Goal: Task Accomplishment & Management: Manage account settings

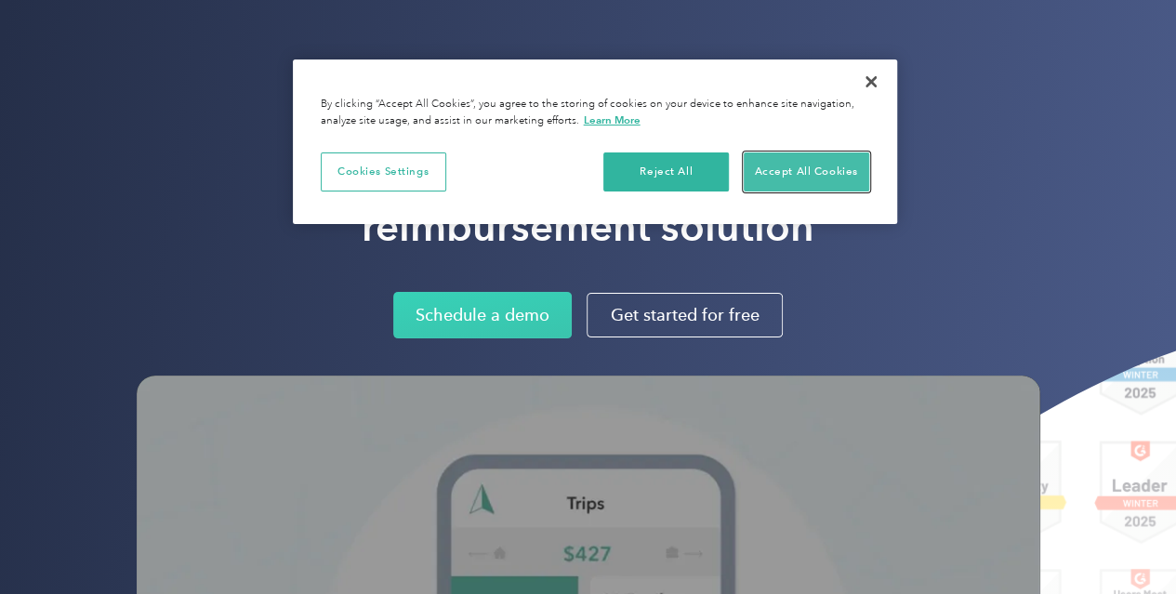
click at [757, 174] on button "Accept All Cookies" at bounding box center [807, 171] width 126 height 39
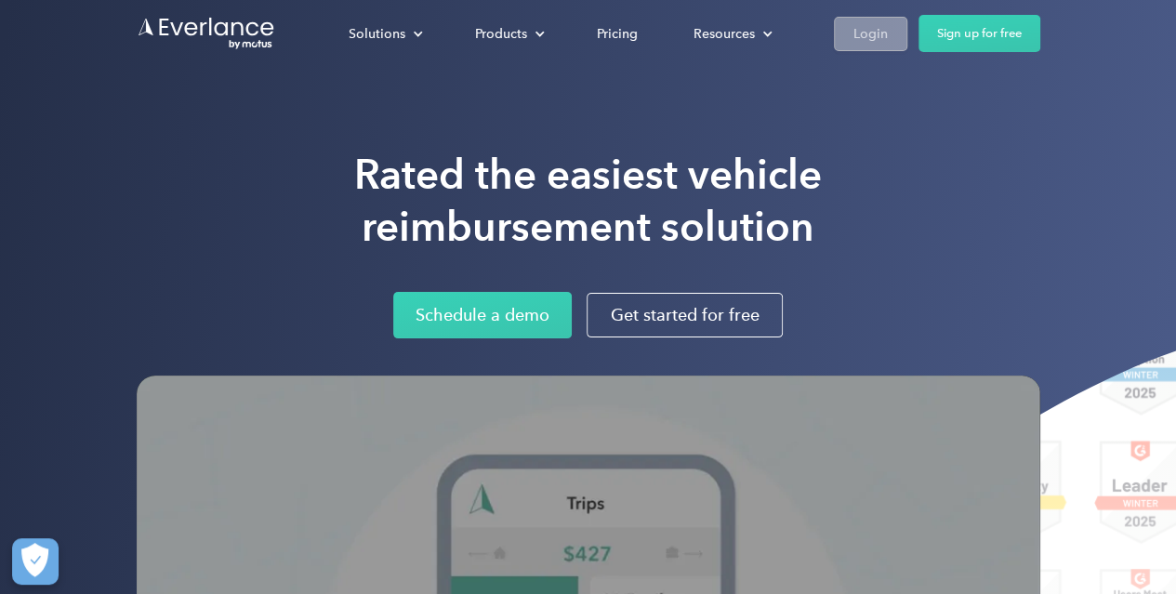
click at [871, 26] on div "Login" at bounding box center [871, 33] width 34 height 23
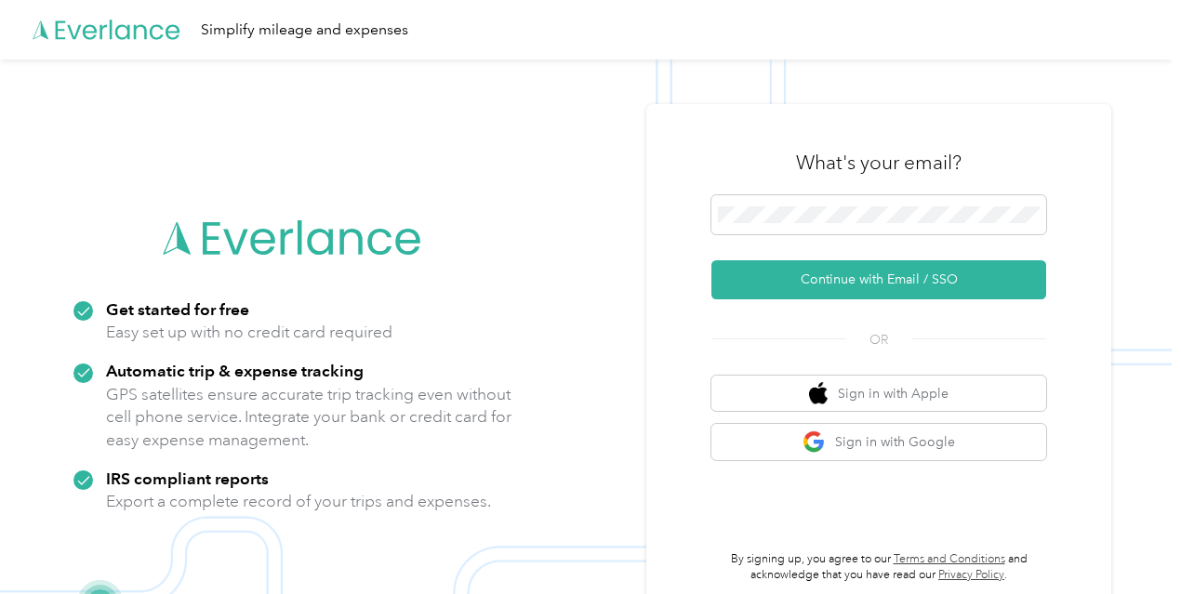
click at [586, 231] on img at bounding box center [586, 357] width 1172 height 594
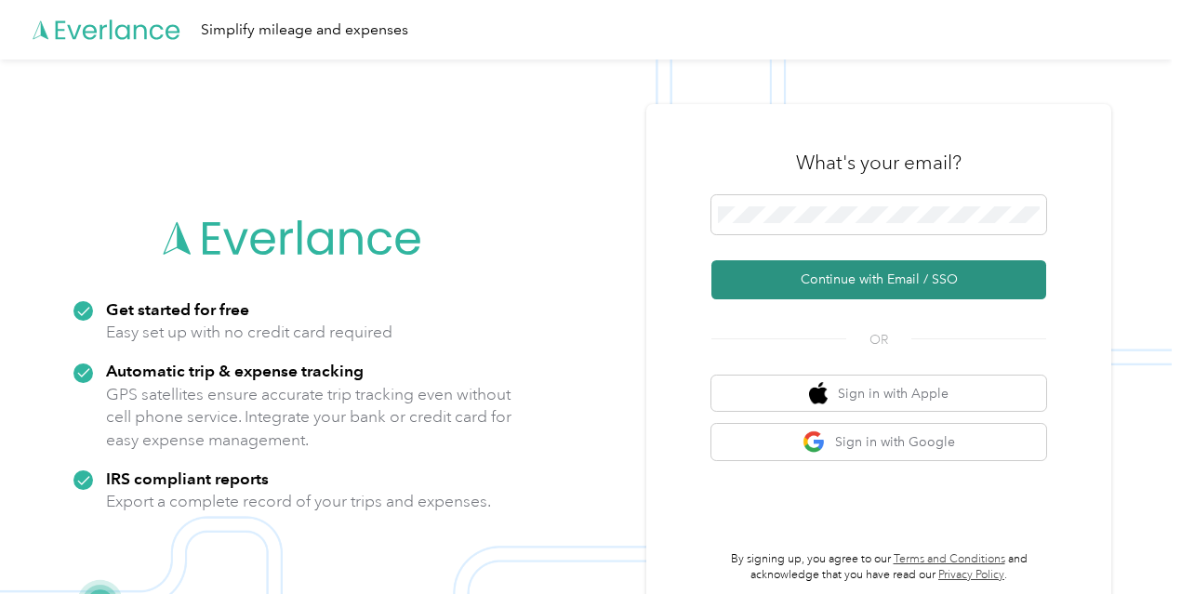
click at [816, 281] on button "Continue with Email / SSO" at bounding box center [878, 279] width 335 height 39
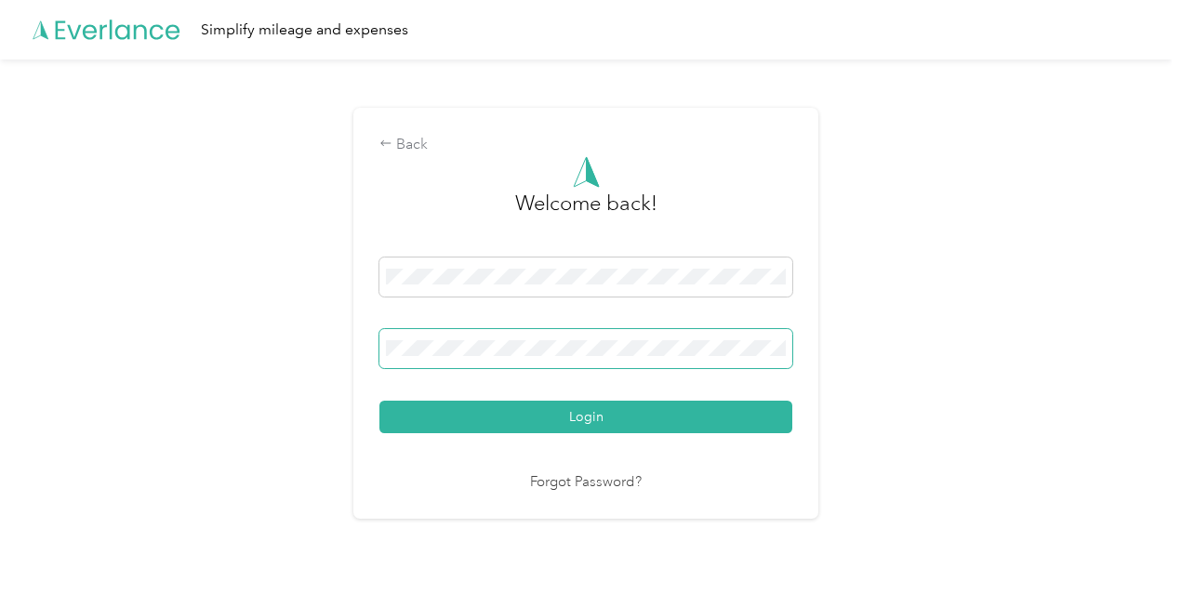
click at [379, 401] on button "Login" at bounding box center [585, 417] width 413 height 33
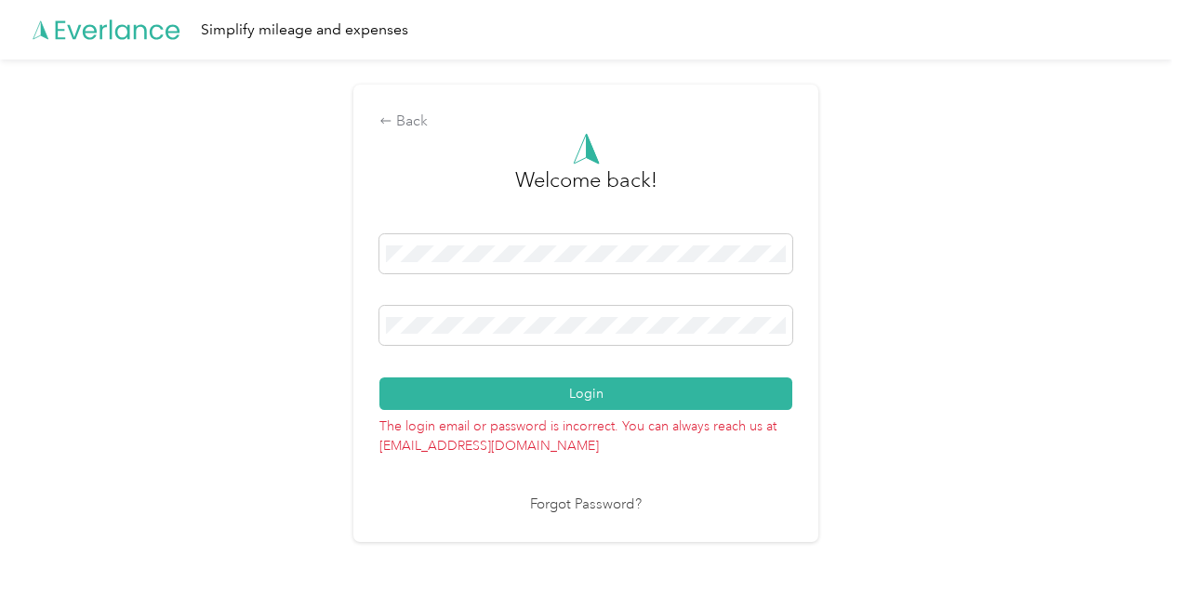
click at [376, 330] on div "Back Welcome back! Login The login email or password is incorrect. You can alwa…" at bounding box center [585, 313] width 465 height 457
click at [379, 377] on button "Login" at bounding box center [585, 393] width 413 height 33
click at [275, 337] on div "Back Welcome back! Login The login email or password is incorrect. You can alwa…" at bounding box center [586, 321] width 1172 height 523
click at [379, 377] on button "Login" at bounding box center [585, 393] width 413 height 33
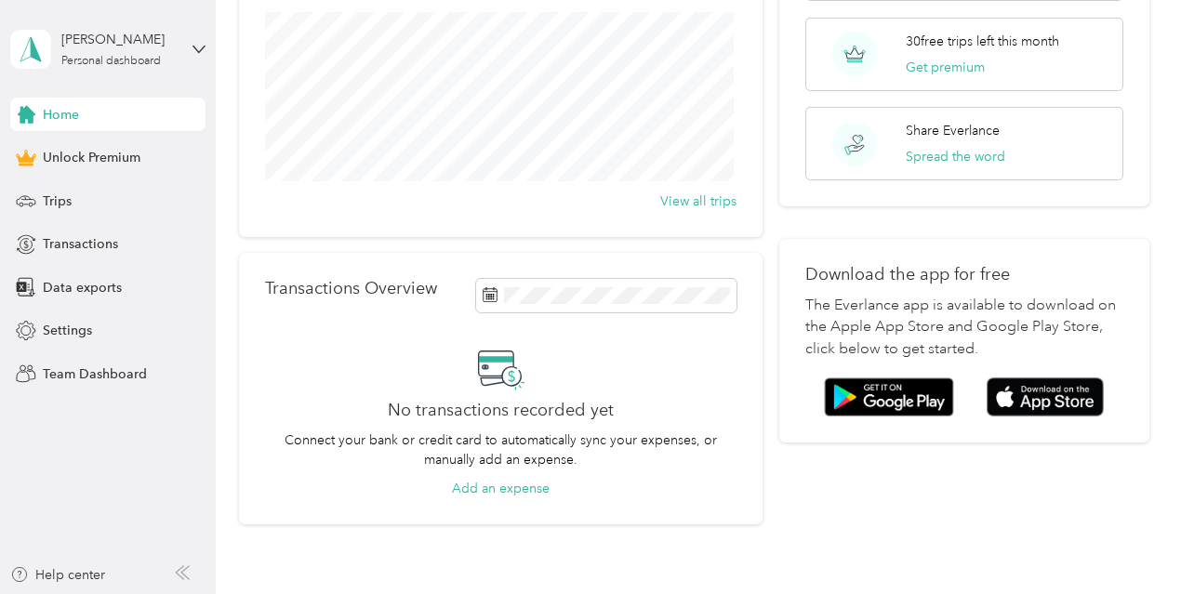
scroll to position [279, 0]
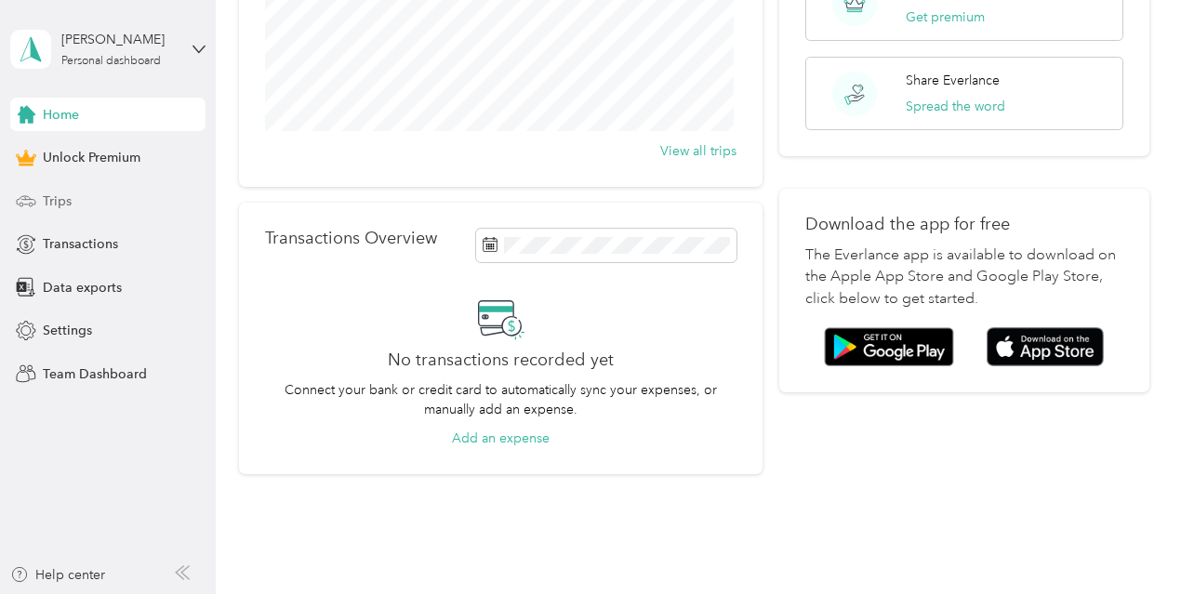
click at [54, 198] on span "Trips" at bounding box center [57, 202] width 29 height 20
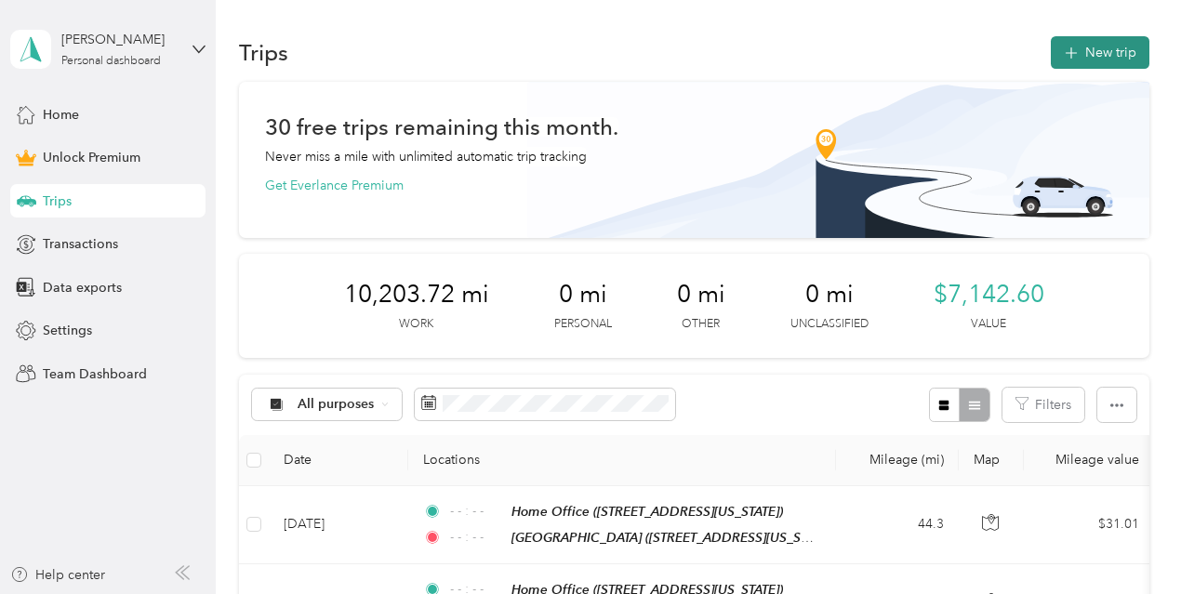
click at [1080, 62] on button "New trip" at bounding box center [1100, 52] width 99 height 33
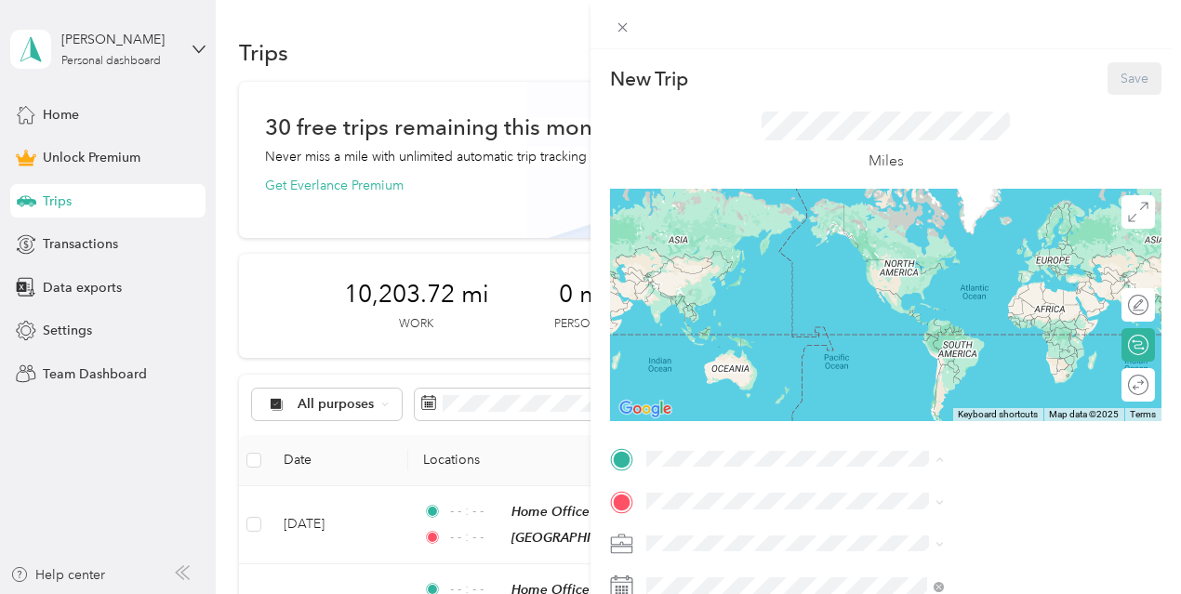
click at [939, 320] on span "4815 Kirkwall Drive, Sugar Land, 77479, Sugar Land, Texas, United States" at bounding box center [971, 325] width 186 height 16
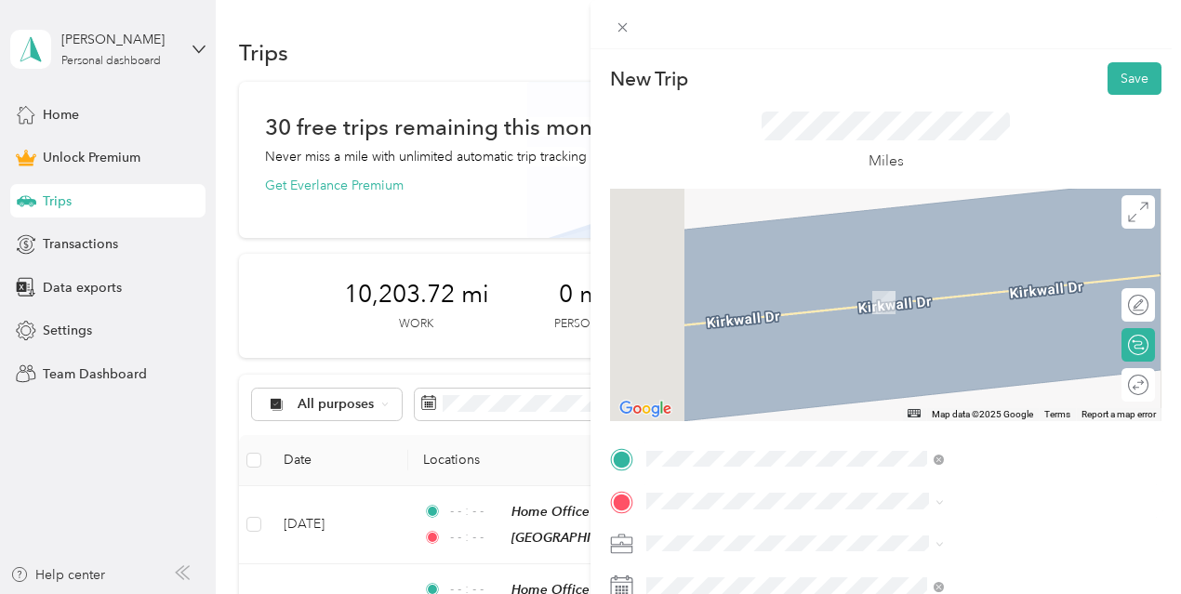
click at [898, 435] on div "Pemex Deer Park 5900 Texas Highway 225, 77536, Deer Park, Texas, United States" at bounding box center [1005, 415] width 254 height 39
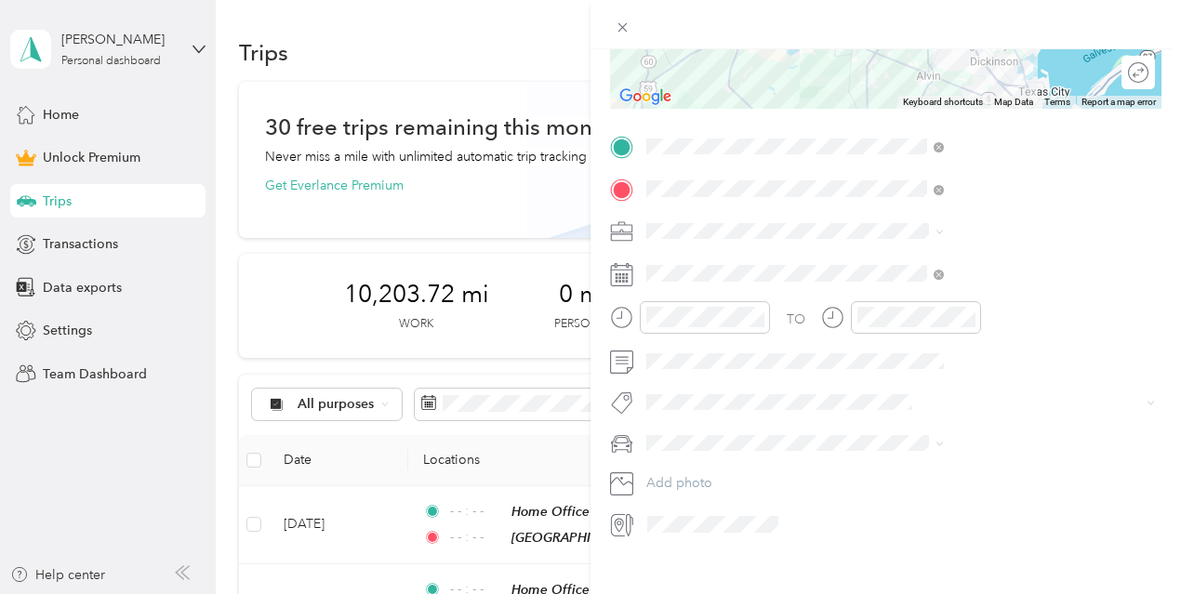
scroll to position [338, 0]
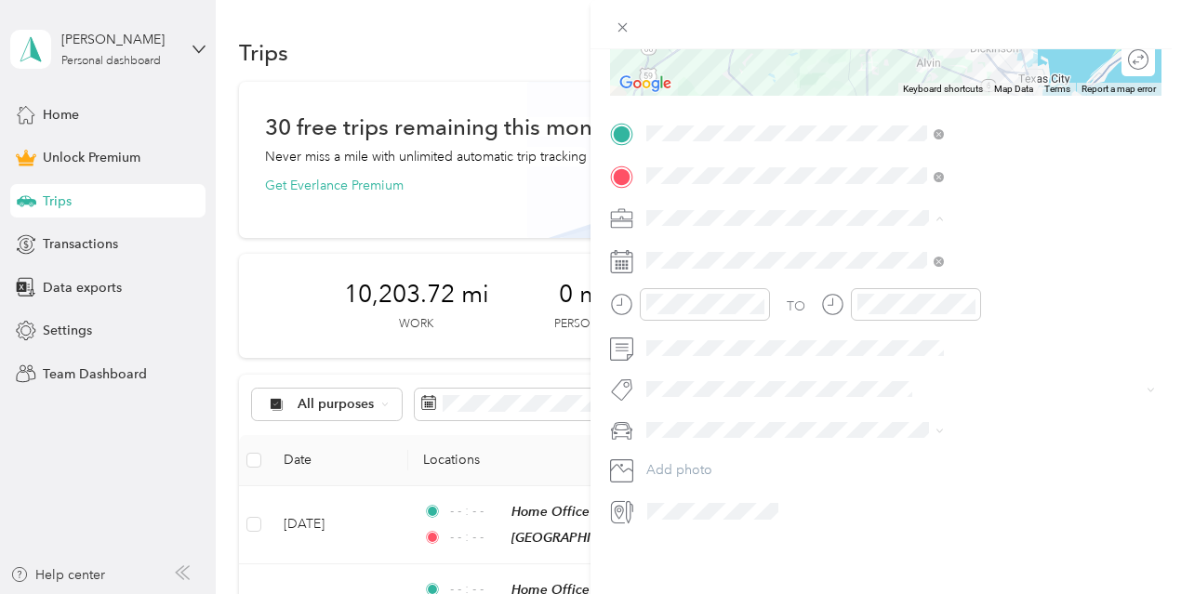
click at [967, 242] on li "Work" at bounding box center [992, 237] width 311 height 33
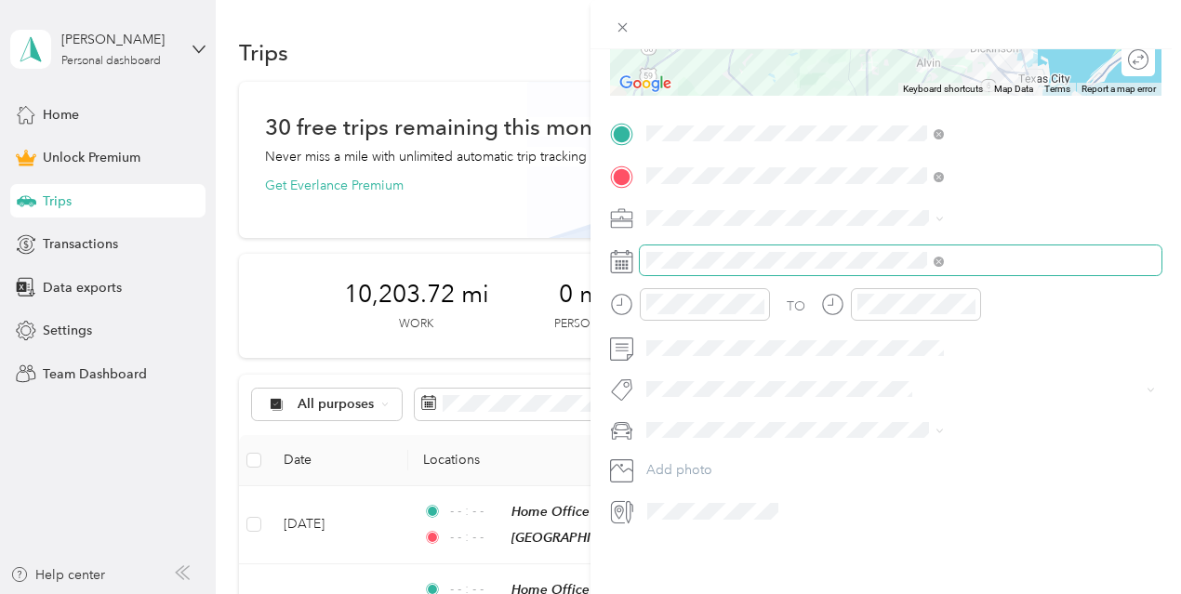
click at [1027, 261] on span at bounding box center [901, 260] width 522 height 30
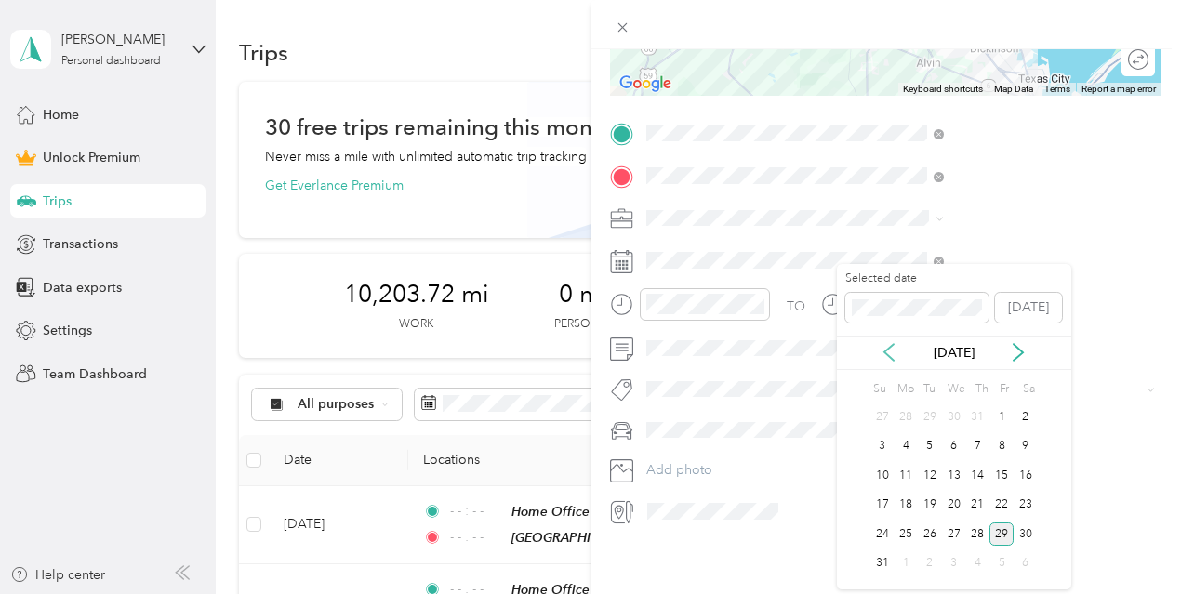
click at [892, 352] on icon at bounding box center [889, 352] width 19 height 19
click at [953, 410] on div "2" at bounding box center [954, 416] width 24 height 23
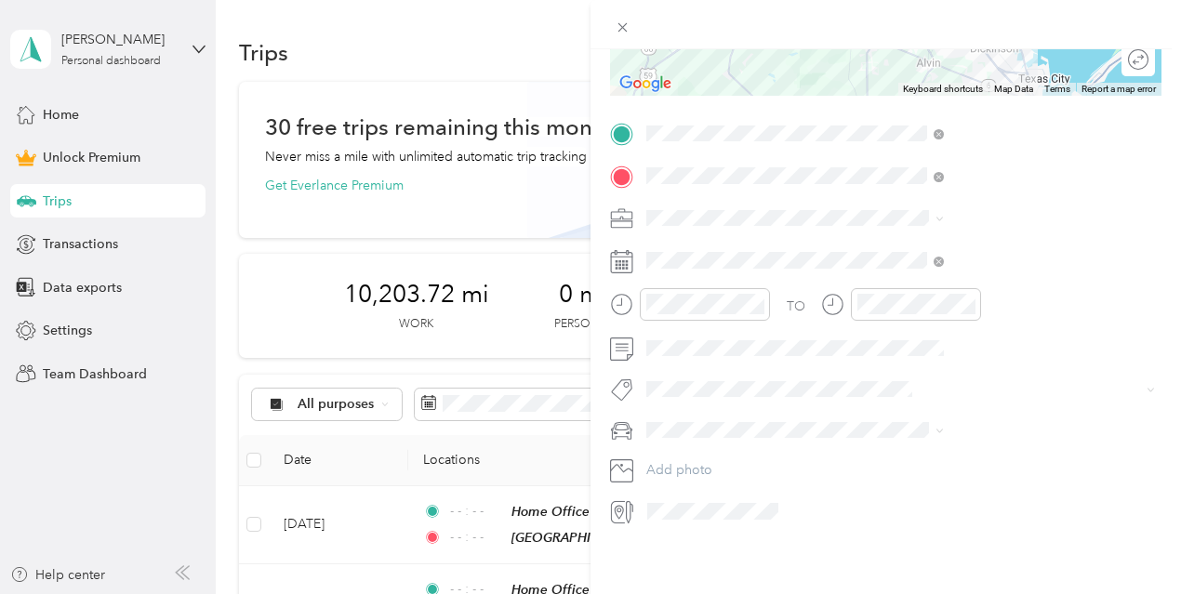
click at [634, 506] on icon at bounding box center [622, 512] width 24 height 24
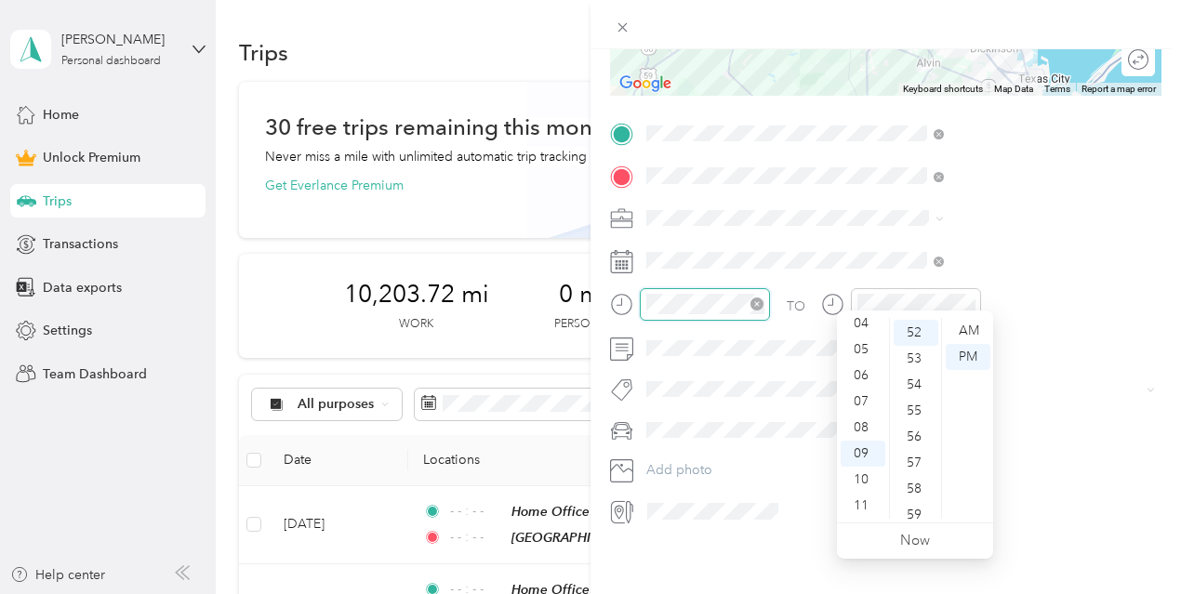
scroll to position [1354, 0]
click at [864, 451] on div "09" at bounding box center [863, 454] width 45 height 26
click at [868, 404] on div "07" at bounding box center [863, 402] width 45 height 26
click at [917, 403] on div "30" at bounding box center [916, 409] width 45 height 26
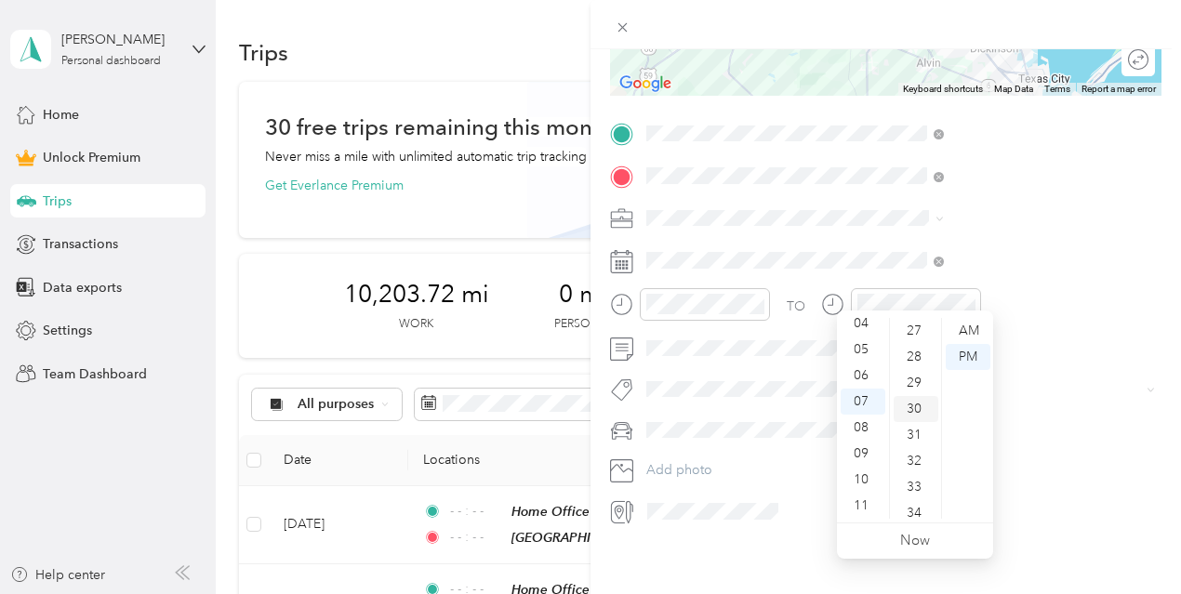
scroll to position [781, 0]
click at [971, 331] on div "AM" at bounding box center [968, 331] width 45 height 26
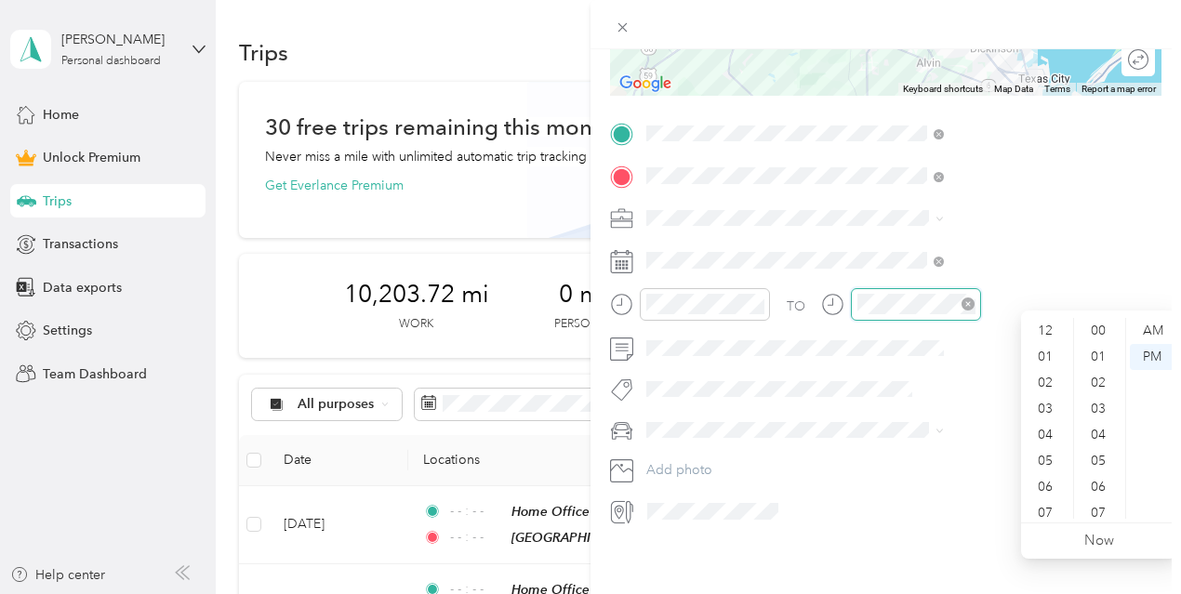
scroll to position [112, 0]
click at [1045, 356] on div "05" at bounding box center [1047, 350] width 45 height 26
click at [1099, 353] on div "10" at bounding box center [1100, 353] width 45 height 26
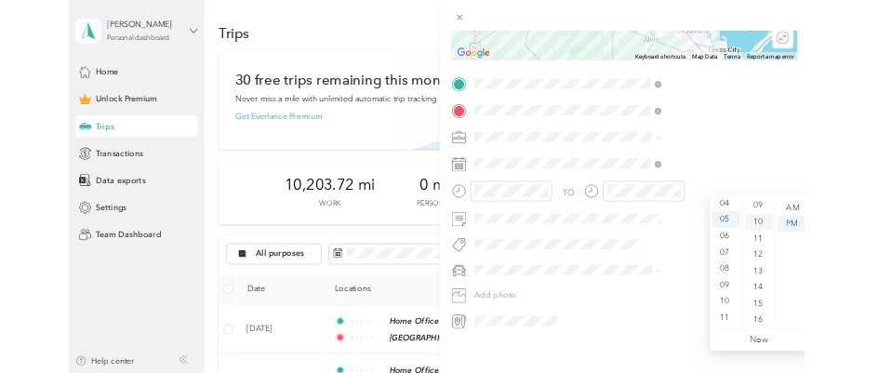
scroll to position [260, 0]
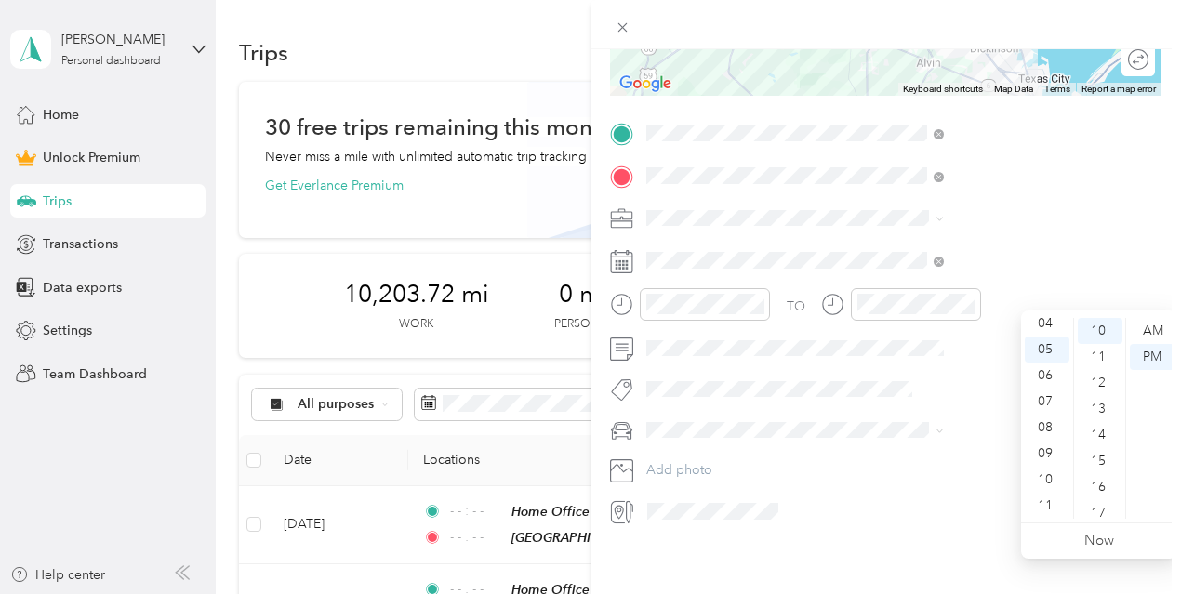
click at [951, 551] on div "New Trip Save This trip cannot be edited because it is either under review, app…" at bounding box center [885, 346] width 590 height 594
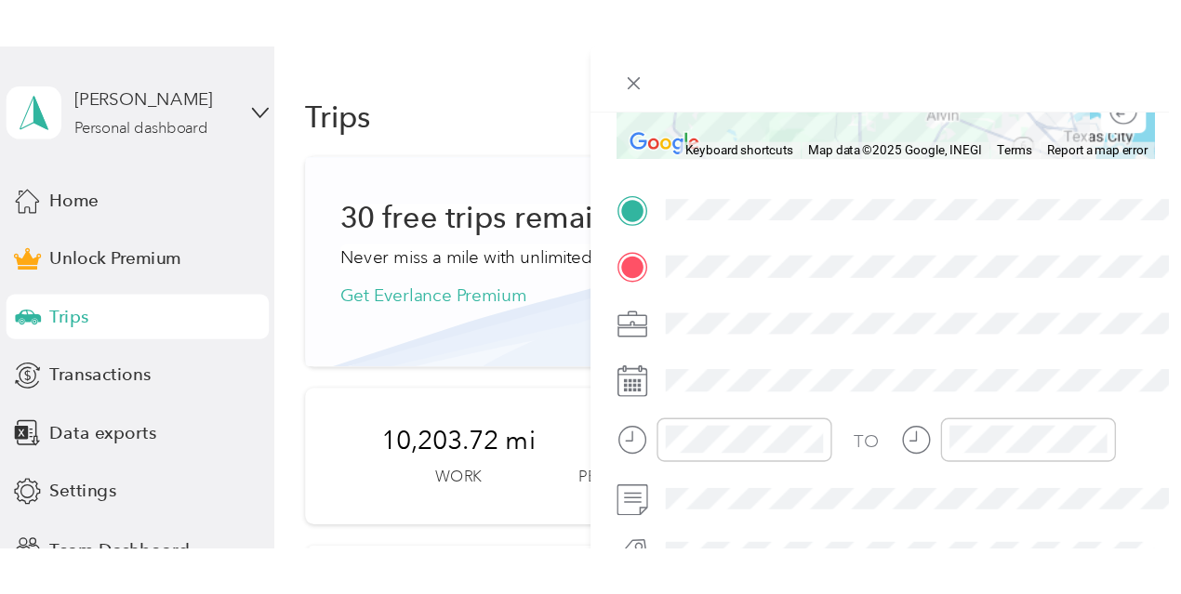
scroll to position [0, 0]
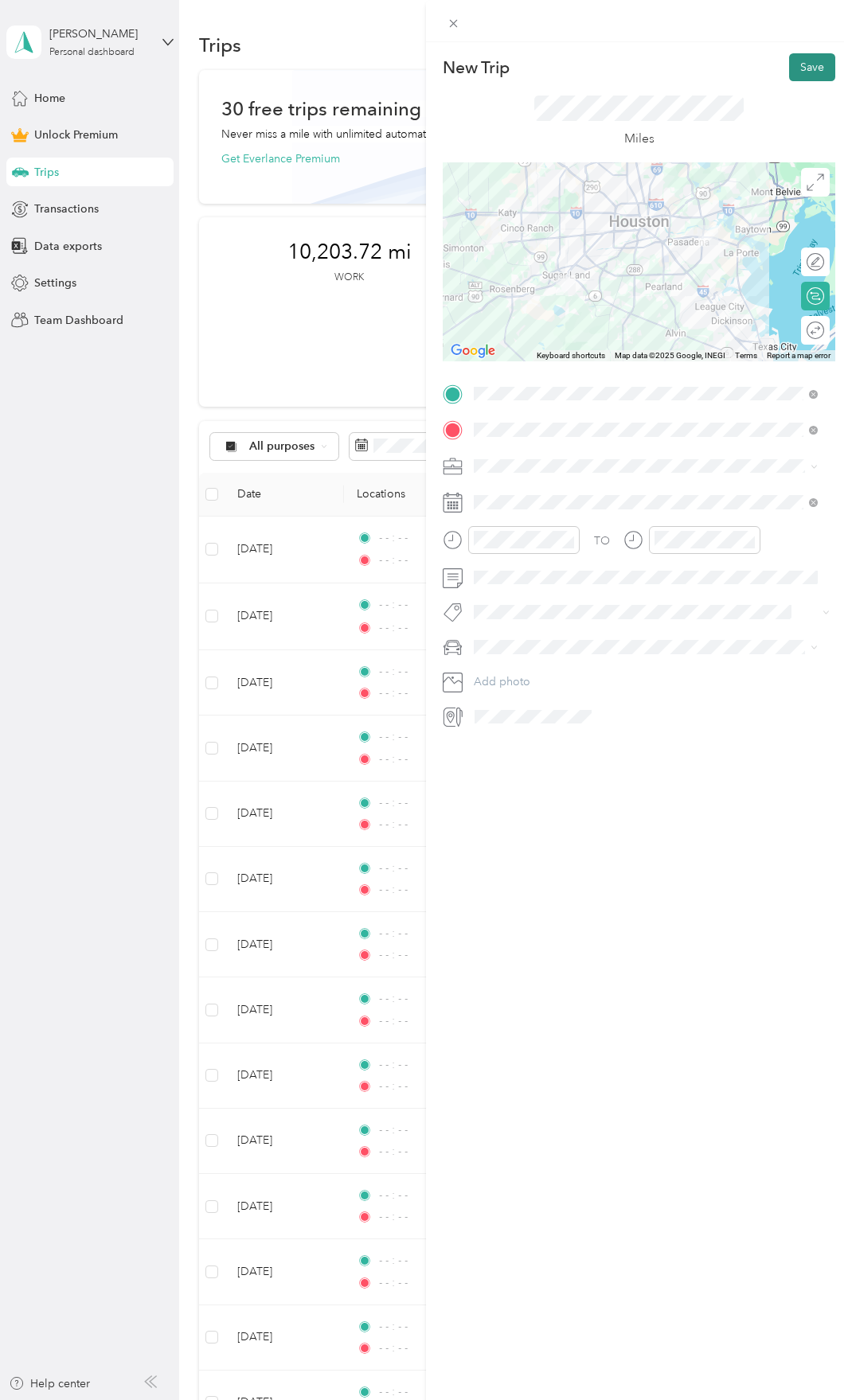
click at [797, 65] on button "Save" at bounding box center [812, 67] width 46 height 28
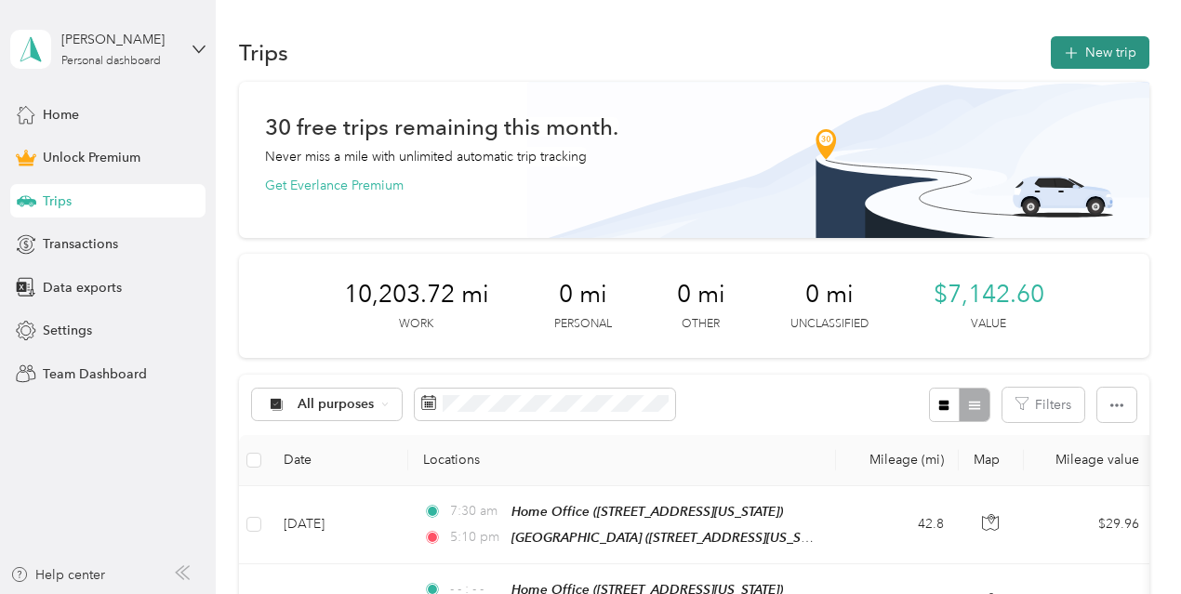
click at [1080, 53] on button "New trip" at bounding box center [1100, 52] width 99 height 33
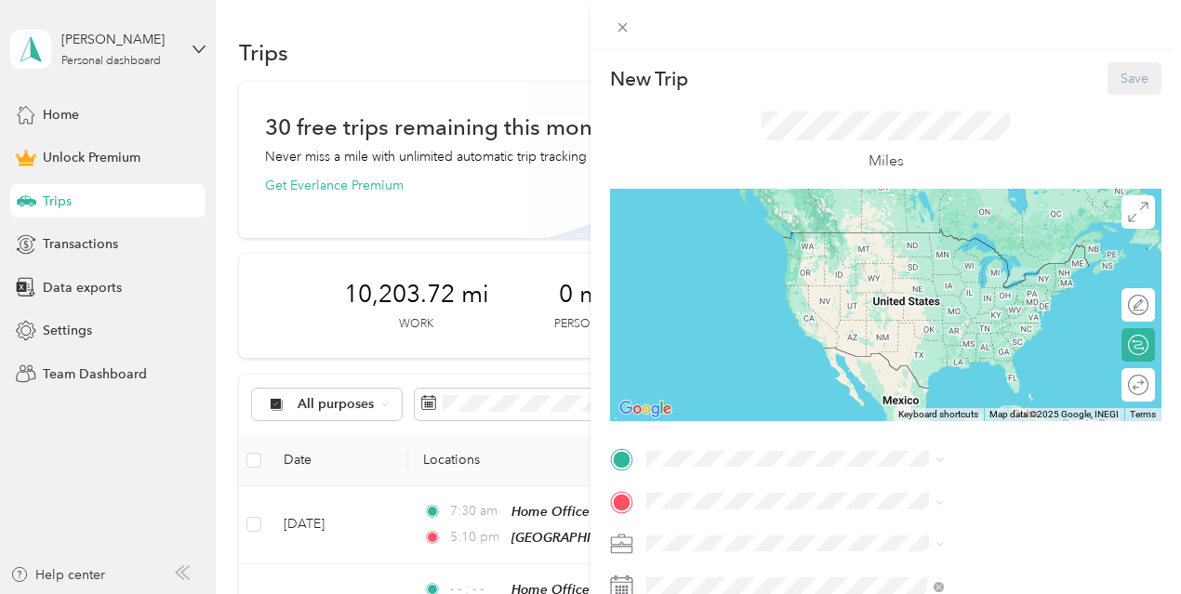
click at [911, 321] on span "4815 Kirkwall Drive, Sugar Land, 77479, Sugar Land, Texas, United States" at bounding box center [971, 325] width 186 height 16
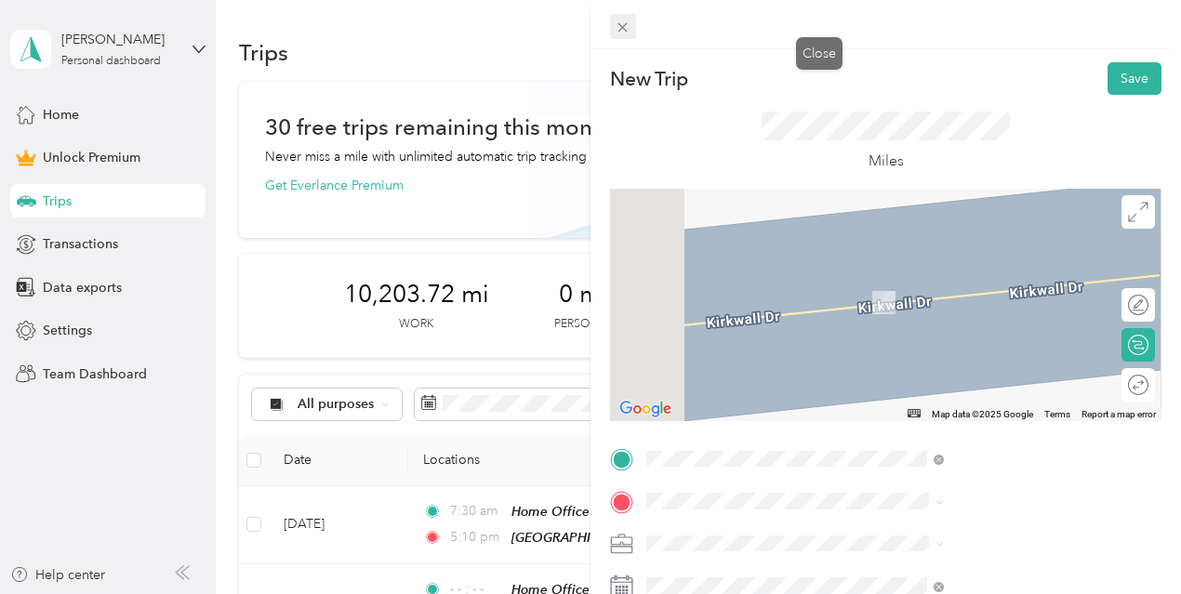
click at [636, 23] on span at bounding box center [623, 27] width 26 height 26
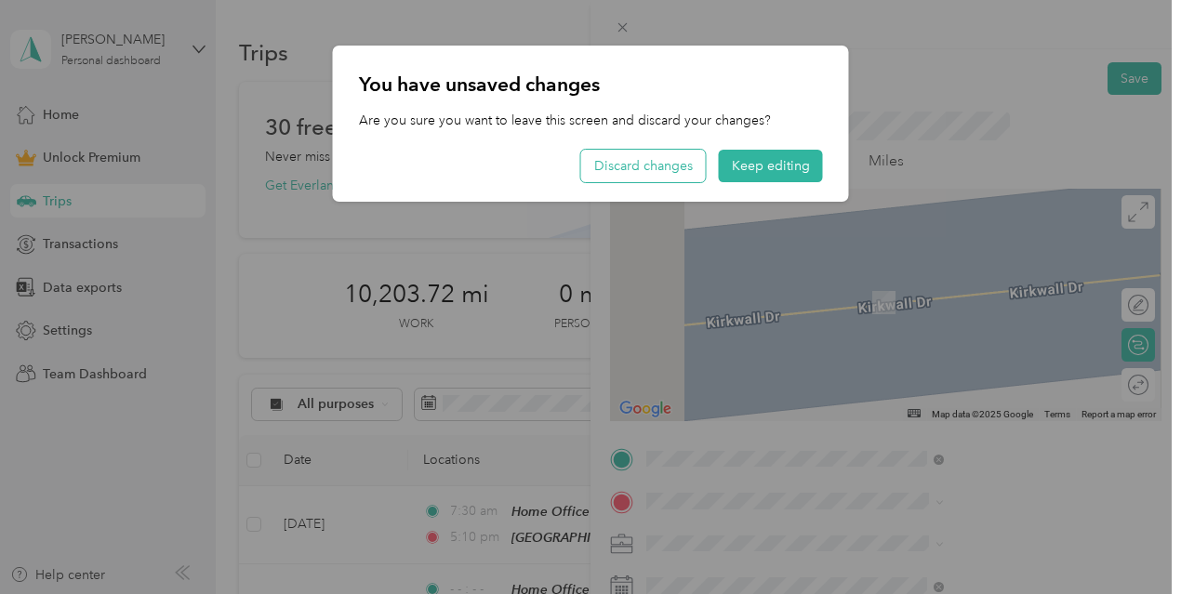
click at [683, 160] on button "Discard changes" at bounding box center [643, 166] width 125 height 33
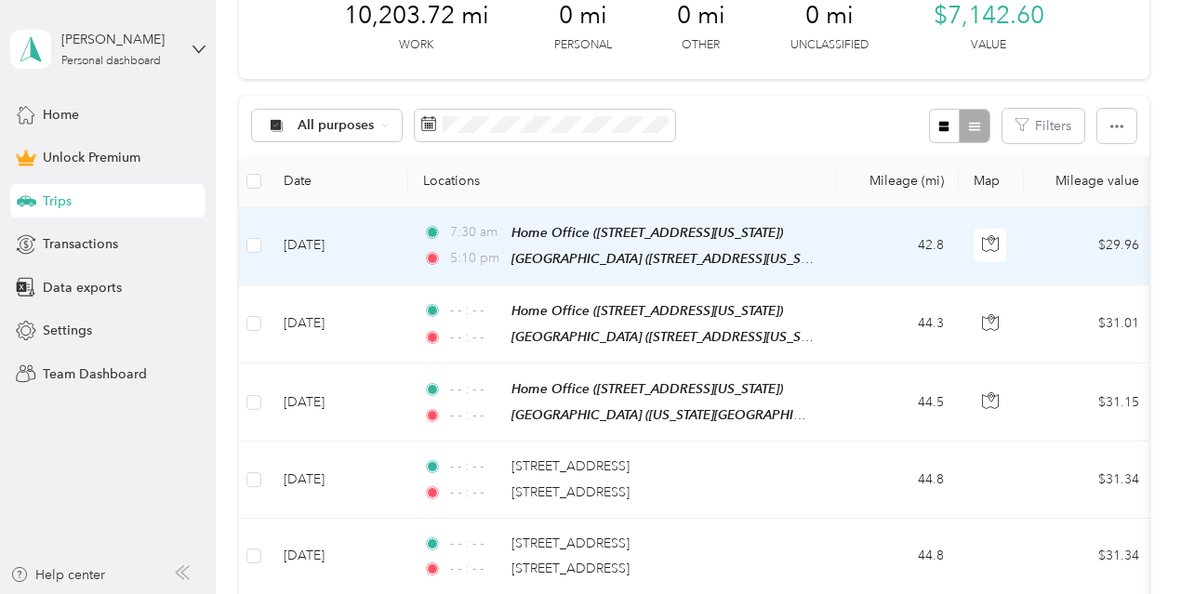
scroll to position [372, 0]
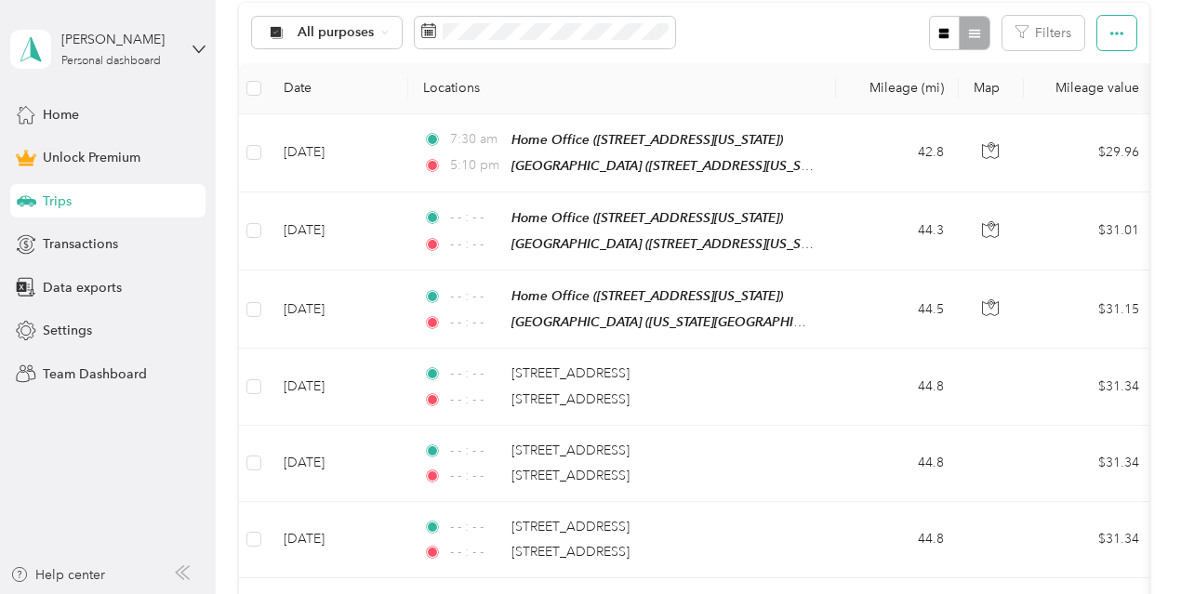
click at [1119, 50] on button "button" at bounding box center [1116, 33] width 39 height 34
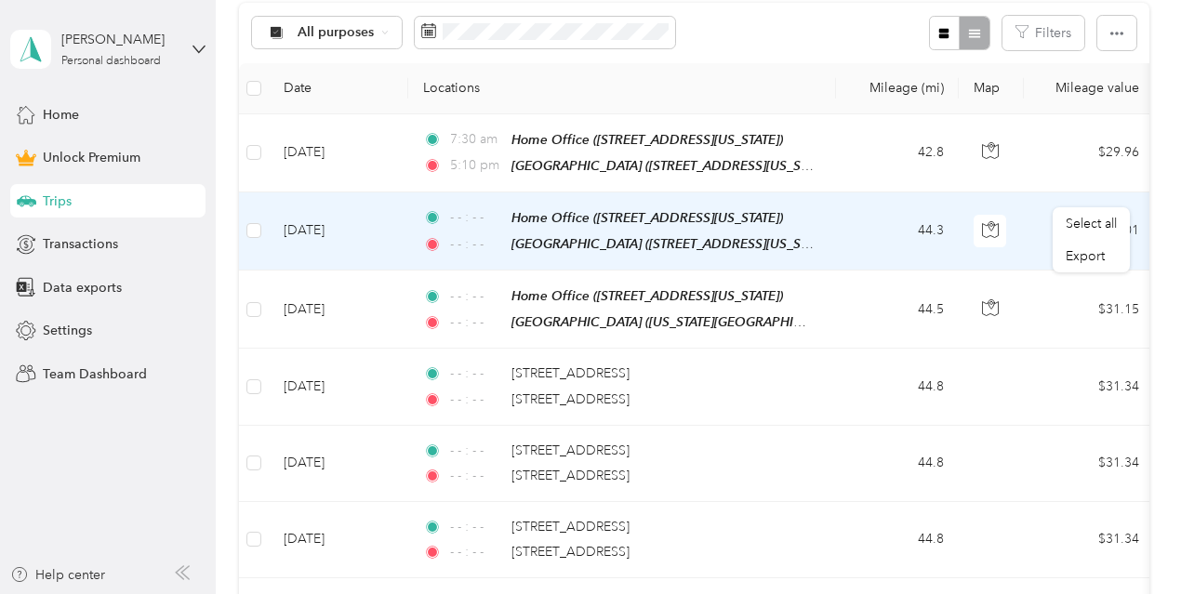
click at [894, 271] on td "44.3" at bounding box center [897, 231] width 123 height 78
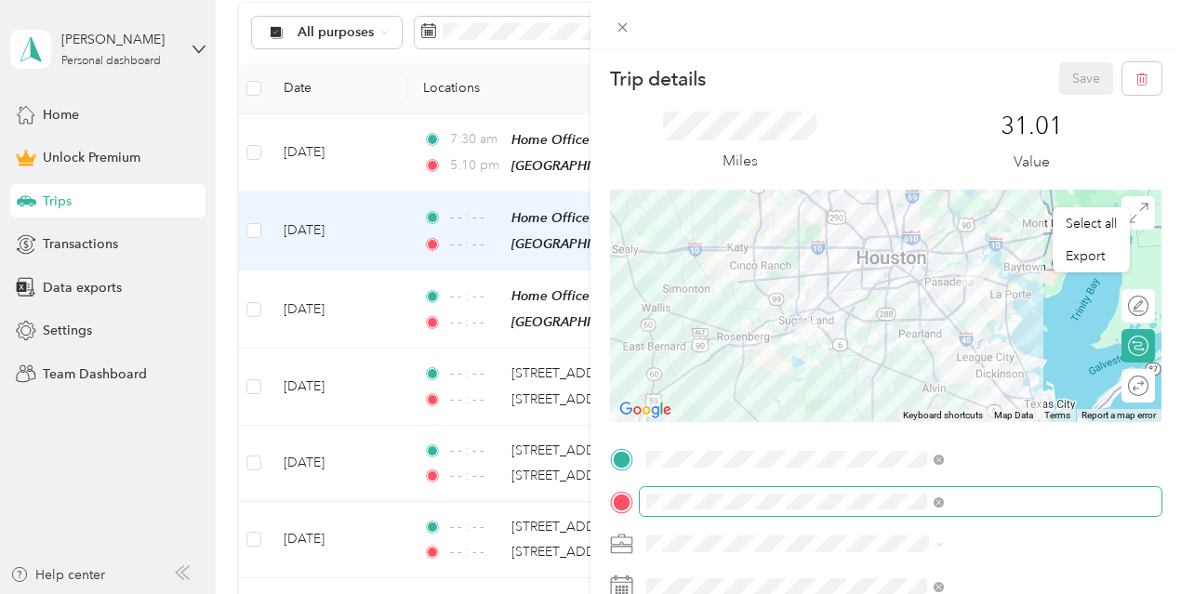
scroll to position [93, 0]
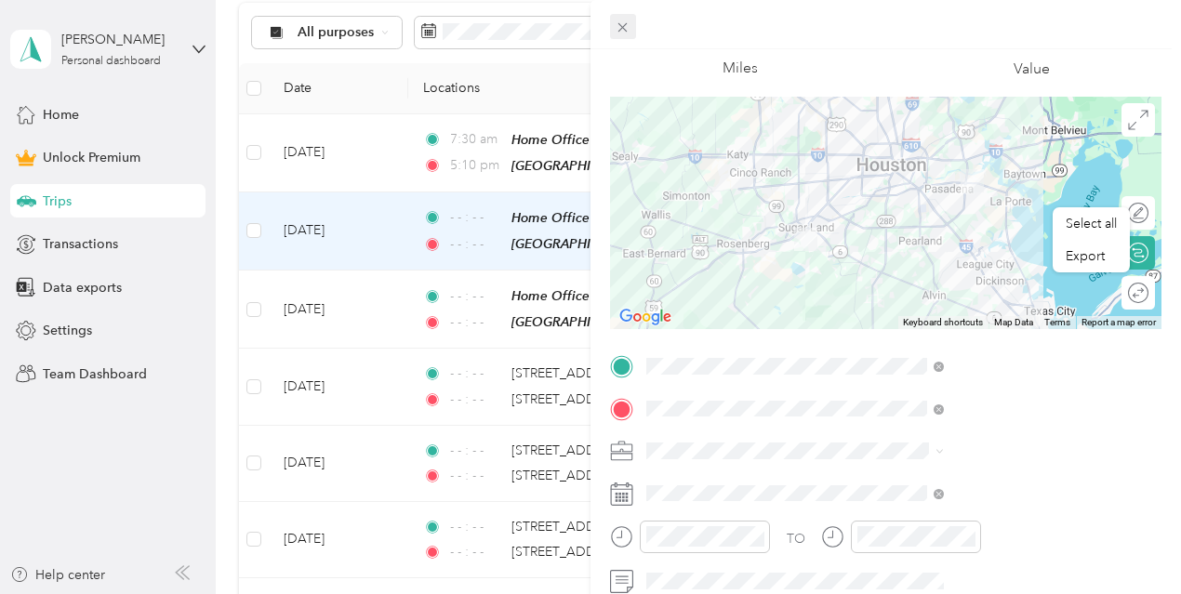
click at [630, 33] on icon at bounding box center [623, 28] width 16 height 16
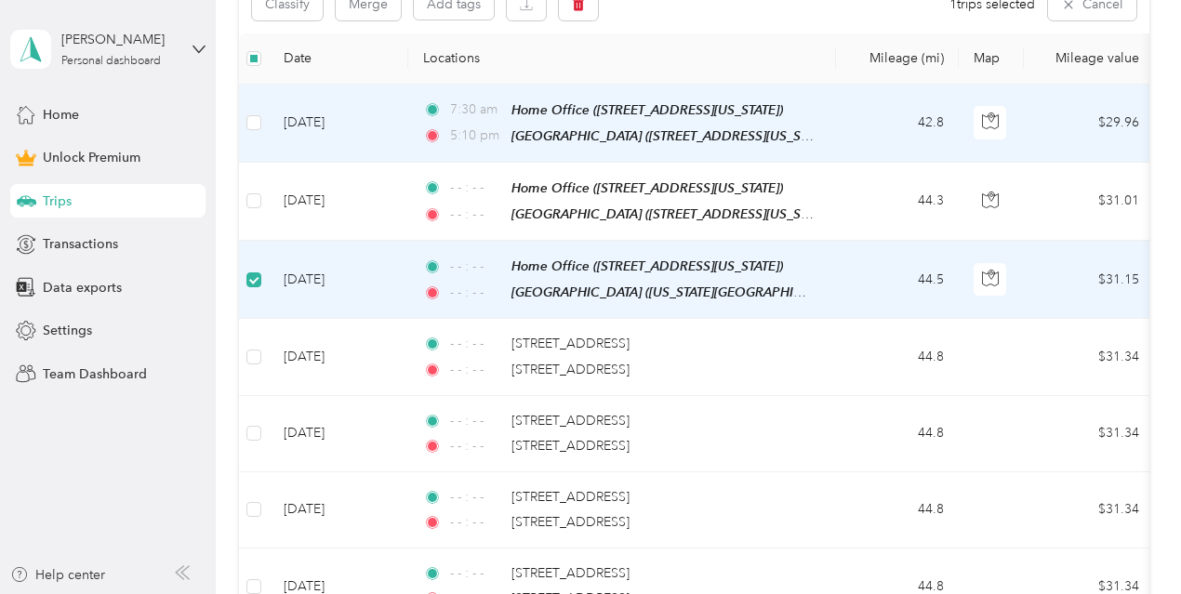
scroll to position [370, 0]
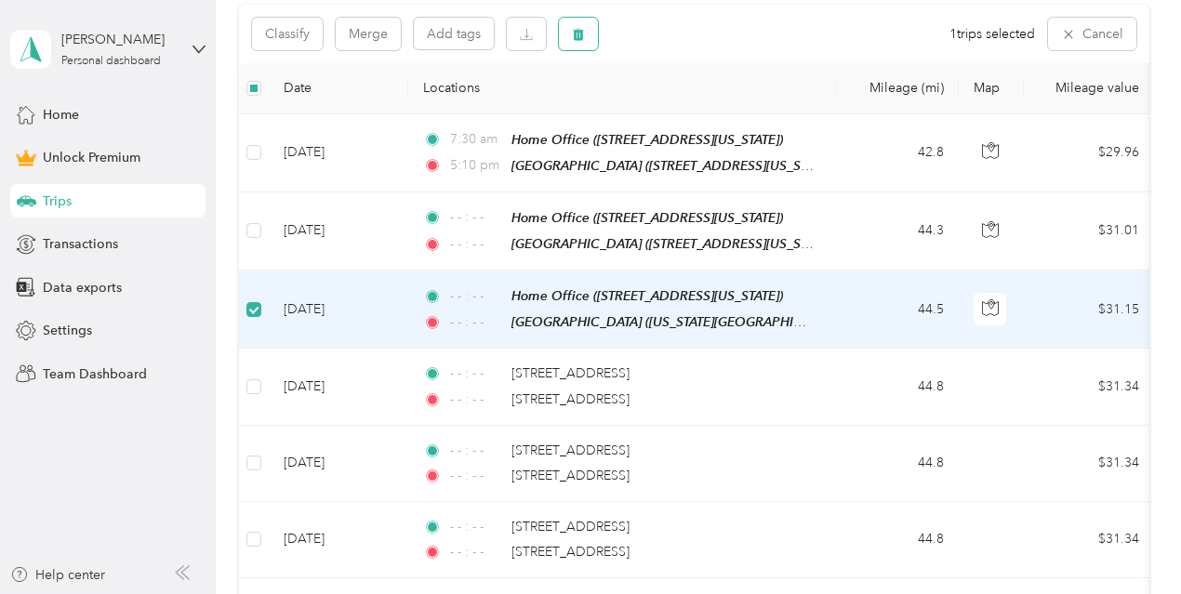
click at [576, 50] on button "button" at bounding box center [578, 34] width 39 height 33
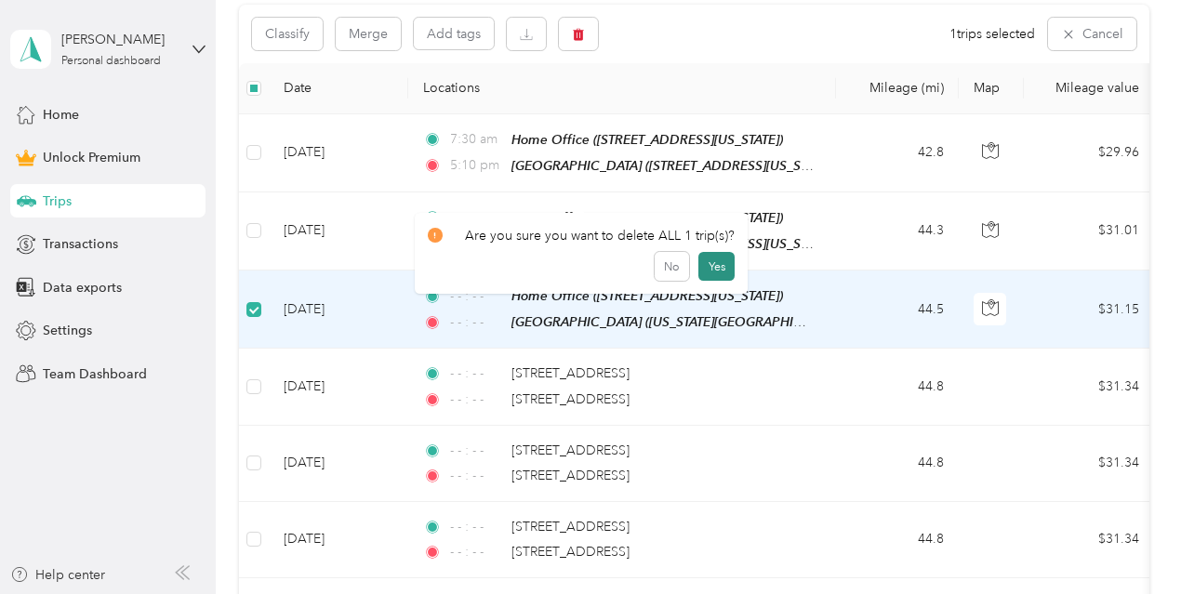
click at [698, 269] on button "Yes" at bounding box center [716, 267] width 36 height 30
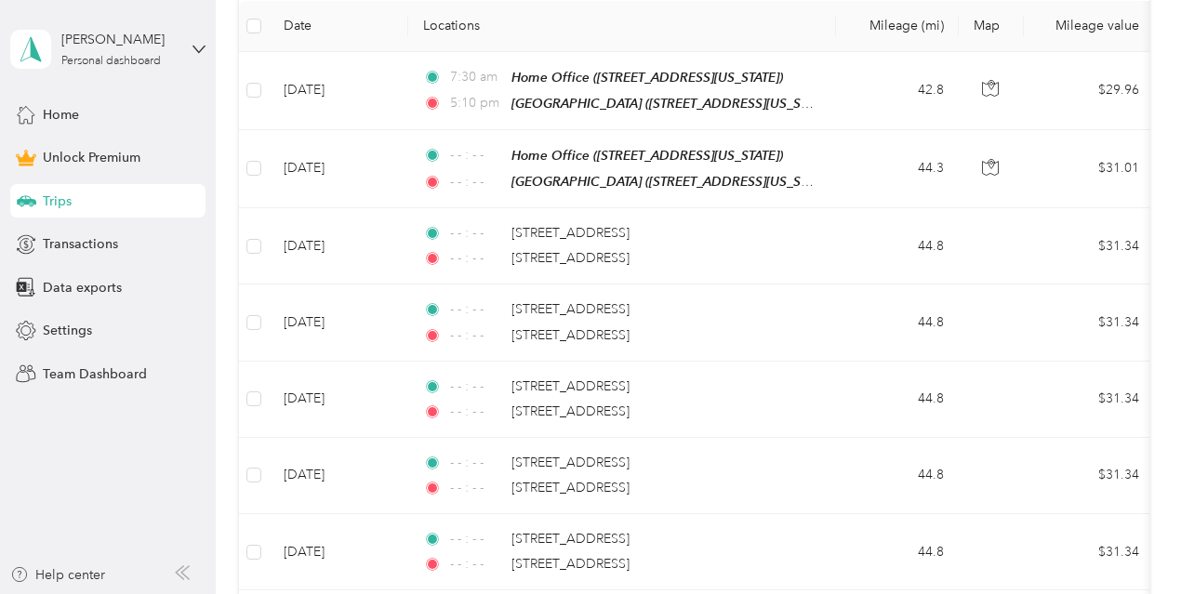
scroll to position [463, 0]
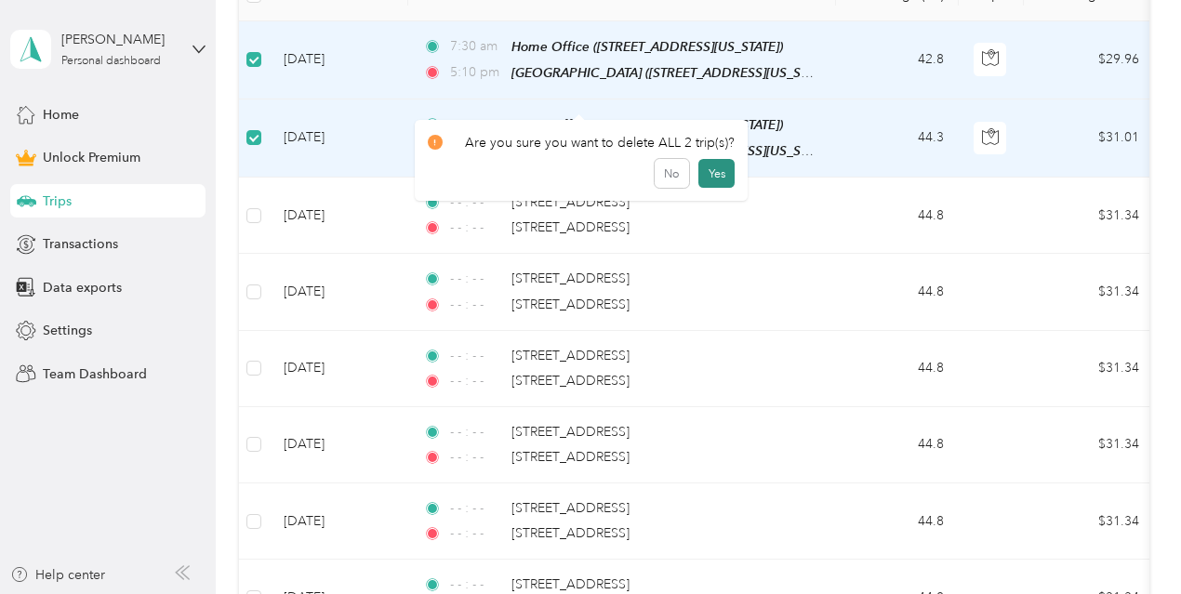
click at [703, 174] on button "Yes" at bounding box center [716, 174] width 36 height 30
